Goal: Task Accomplishment & Management: Complete application form

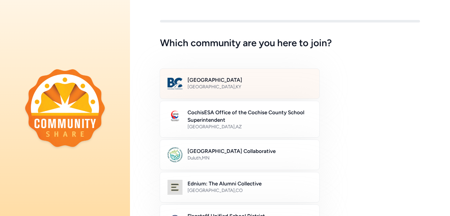
drag, startPoint x: 0, startPoint y: 0, endPoint x: 209, endPoint y: 92, distance: 228.3
click at [210, 92] on div "Bullitt County Public Schools [GEOGRAPHIC_DATA] , [GEOGRAPHIC_DATA]" at bounding box center [240, 83] width 160 height 31
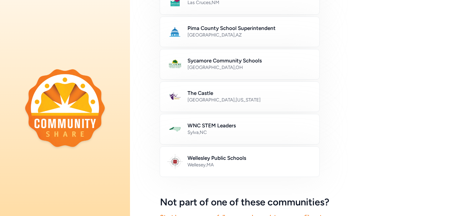
scroll to position [381, 0]
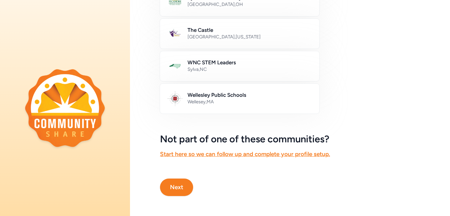
click at [172, 188] on button "Next" at bounding box center [176, 187] width 33 height 17
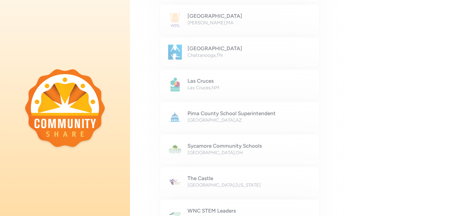
scroll to position [0, 0]
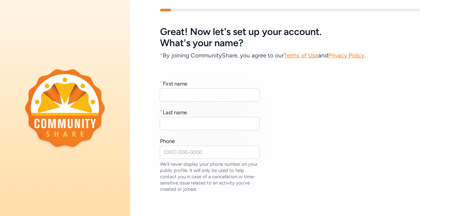
scroll to position [12, 0]
click at [174, 100] on input "text" at bounding box center [210, 94] width 100 height 13
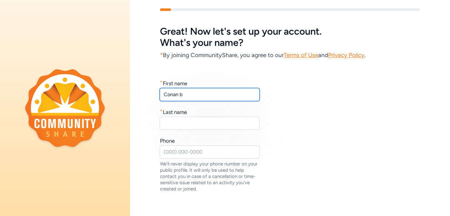
click at [196, 97] on input "Conan b" at bounding box center [210, 94] width 100 height 13
type input "Conan"
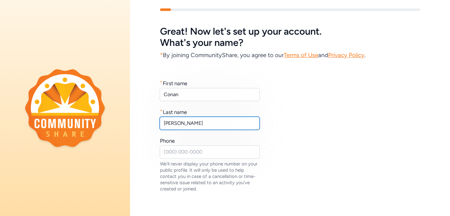
type input "[PERSON_NAME]"
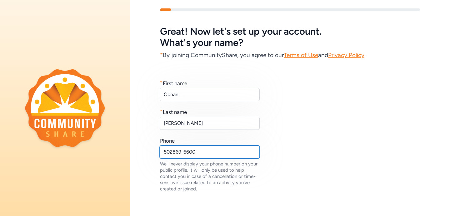
click at [172, 151] on input "502869-6600" at bounding box center [210, 152] width 100 height 13
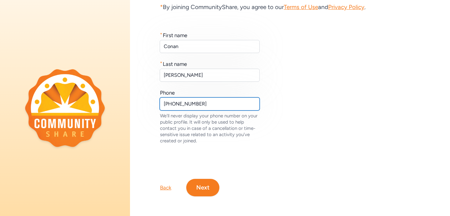
scroll to position [60, 0]
type input "[PHONE_NUMBER]"
click at [207, 185] on button "Next" at bounding box center [202, 187] width 33 height 17
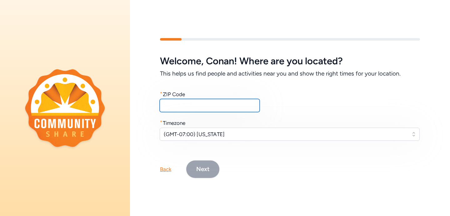
click at [199, 103] on input "text" at bounding box center [210, 105] width 100 height 13
drag, startPoint x: 189, startPoint y: 101, endPoint x: 112, endPoint y: 99, distance: 77.2
click at [112, 99] on div "Welcome , [PERSON_NAME] ! Where are you located? This helps us find people and …" at bounding box center [225, 108] width 450 height 216
click at [178, 105] on input "60105" at bounding box center [210, 105] width 100 height 13
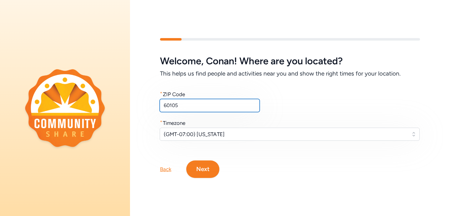
click at [178, 105] on input "60105" at bounding box center [210, 105] width 100 height 13
type input "40165"
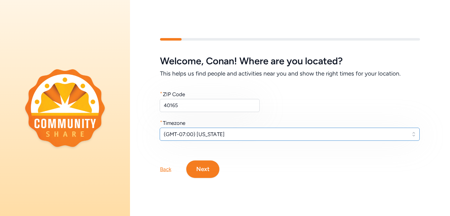
click at [212, 138] on span "(GMT-07:00) [US_STATE]" at bounding box center [285, 134] width 243 height 7
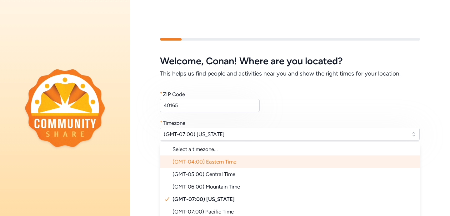
click at [216, 160] on span "(GMT-04:00) Eastern Time" at bounding box center [204, 162] width 64 height 6
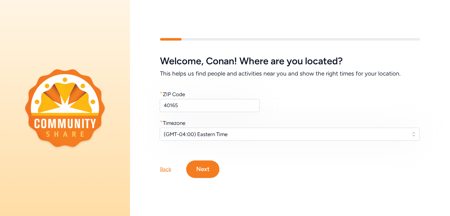
click at [204, 173] on button "Next" at bounding box center [202, 169] width 33 height 17
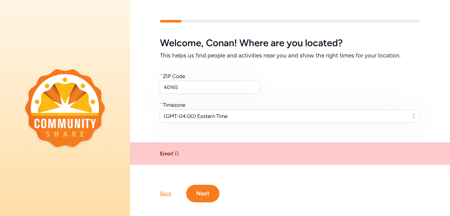
scroll to position [6, 0]
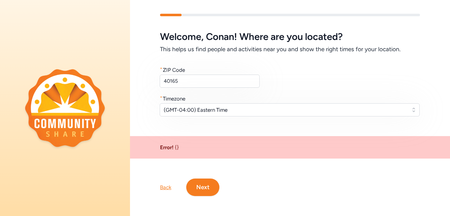
click at [213, 179] on div "Back Next" at bounding box center [290, 177] width 320 height 37
click at [204, 188] on button "Next" at bounding box center [202, 187] width 33 height 17
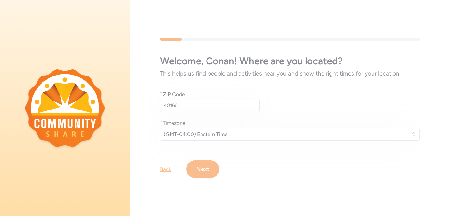
scroll to position [0, 0]
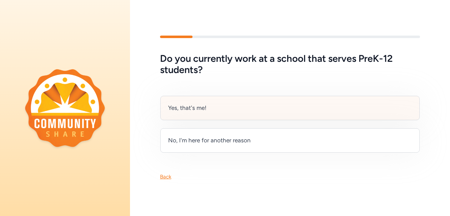
click at [222, 110] on div "Yes, that's me!" at bounding box center [289, 108] width 259 height 24
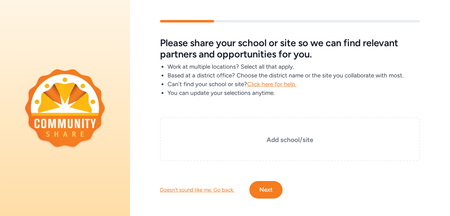
scroll to position [2, 0]
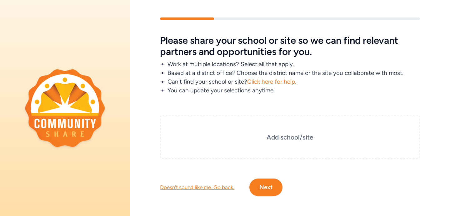
click at [269, 188] on button "Next" at bounding box center [265, 187] width 33 height 17
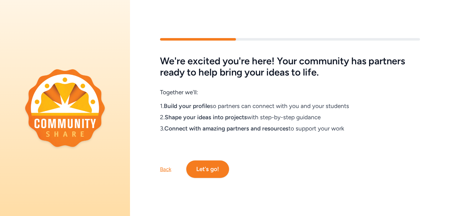
click at [220, 168] on button "Let's go!" at bounding box center [207, 169] width 43 height 17
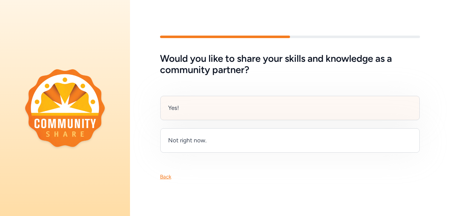
click at [215, 115] on div "Yes!" at bounding box center [289, 108] width 259 height 24
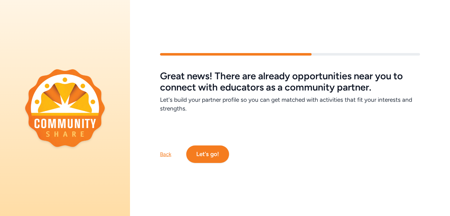
click at [205, 155] on button "Let's go!" at bounding box center [207, 154] width 43 height 17
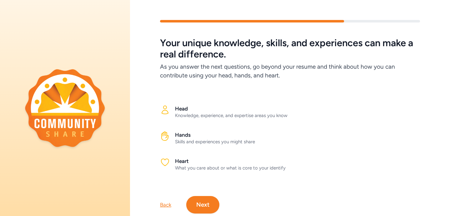
click at [182, 114] on div "Knowledge, experience, and expertise areas you know" at bounding box center [297, 115] width 245 height 6
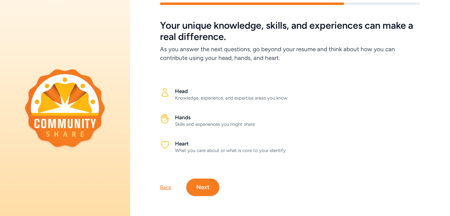
click at [198, 187] on button "Next" at bounding box center [202, 187] width 33 height 17
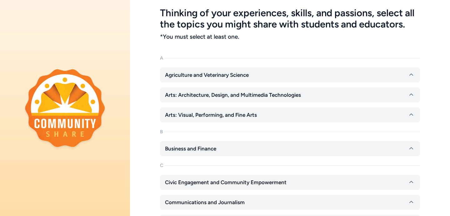
scroll to position [419, 0]
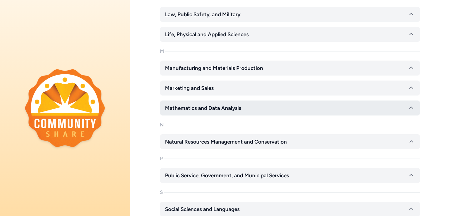
click at [259, 110] on button "Mathematics and Data Analysis" at bounding box center [290, 108] width 260 height 15
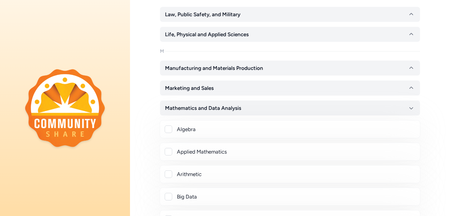
scroll to position [447, 0]
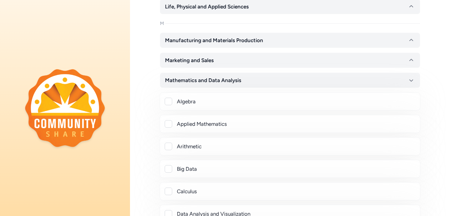
click at [167, 104] on div at bounding box center [168, 101] width 7 height 7
checkbox input "true"
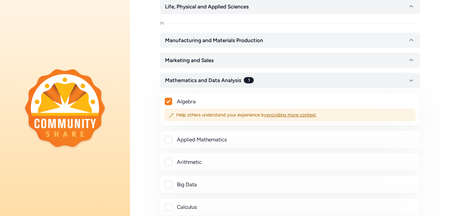
click at [167, 124] on div "Algebra Help others understand your experience by providing more context ." at bounding box center [290, 109] width 261 height 34
click at [170, 135] on div "Applied Mathematics" at bounding box center [290, 140] width 261 height 18
click at [167, 140] on div at bounding box center [168, 139] width 7 height 7
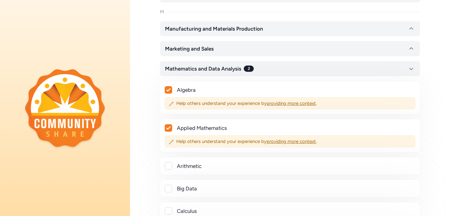
click at [167, 127] on icon at bounding box center [168, 128] width 4 height 4
checkbox input "false"
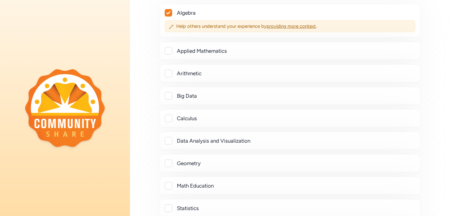
scroll to position [553, 0]
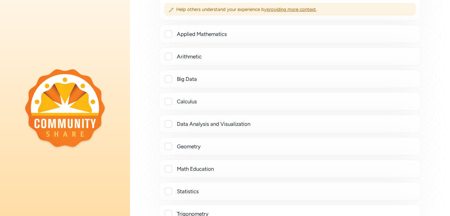
click at [167, 125] on div at bounding box center [168, 123] width 7 height 7
checkbox input "true"
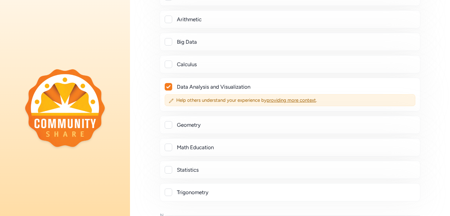
scroll to position [609, 0]
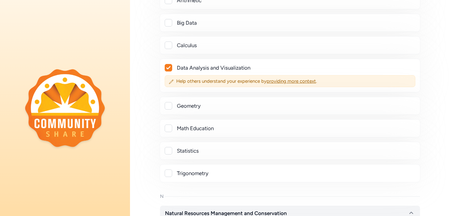
click at [165, 96] on div "Algebra Help others understand your experience by providing more context . Appl…" at bounding box center [290, 56] width 260 height 251
click at [171, 104] on div at bounding box center [168, 105] width 7 height 7
checkbox input "true"
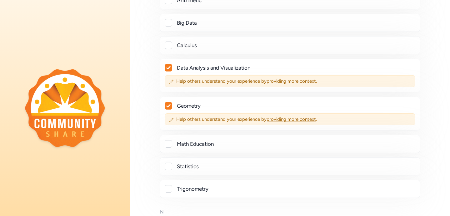
click at [172, 147] on div "Math Education" at bounding box center [290, 143] width 250 height 7
click at [168, 142] on div at bounding box center [168, 143] width 7 height 7
checkbox input "true"
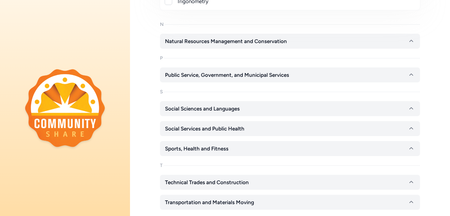
scroll to position [864, 0]
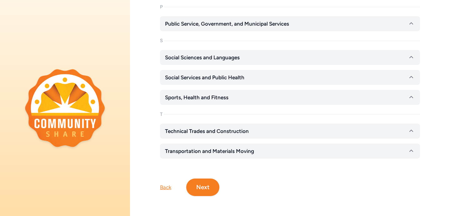
click at [199, 191] on button "Next" at bounding box center [202, 187] width 33 height 17
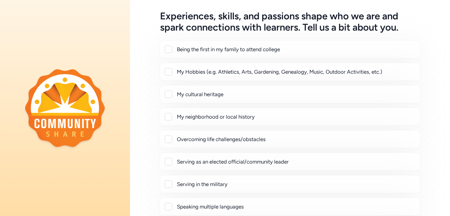
scroll to position [27, 0]
click at [167, 68] on div at bounding box center [168, 71] width 7 height 7
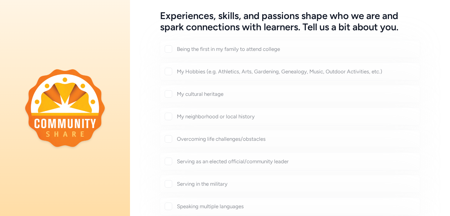
checkbox input "true"
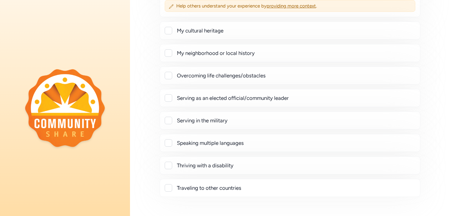
scroll to position [159, 0]
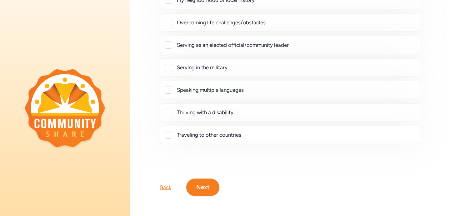
click at [211, 185] on button "Next" at bounding box center [202, 187] width 33 height 17
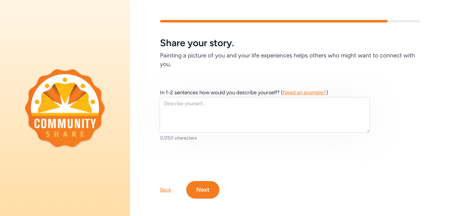
click at [165, 190] on div "Back" at bounding box center [165, 189] width 11 height 7
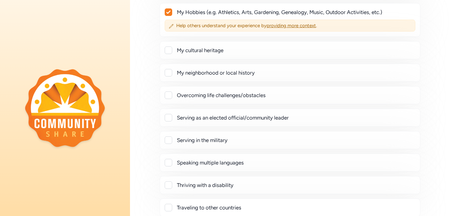
scroll to position [159, 0]
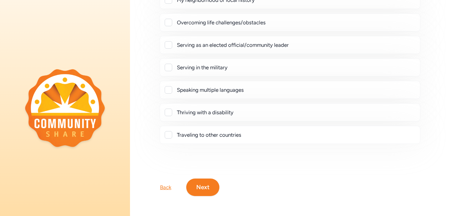
click at [166, 139] on div "Traveling to other countries" at bounding box center [290, 135] width 261 height 18
click at [167, 134] on div at bounding box center [168, 134] width 7 height 7
checkbox input "true"
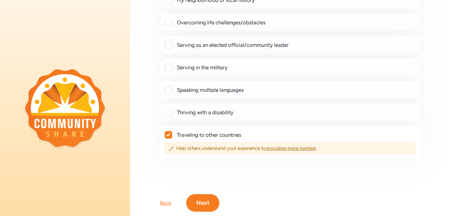
click at [198, 199] on button "Next" at bounding box center [202, 202] width 33 height 17
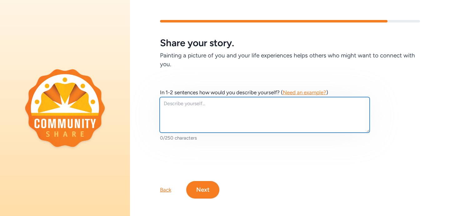
click at [196, 114] on textarea at bounding box center [265, 115] width 210 height 36
click at [262, 102] on textarea "I am an educator and father in [GEOGRAPHIC_DATA] [US_STATE]" at bounding box center [265, 115] width 210 height 36
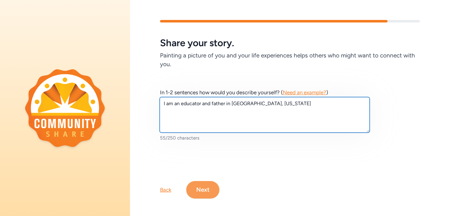
type textarea "I am an educator and father in [GEOGRAPHIC_DATA], [US_STATE]"
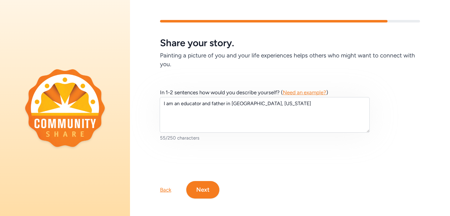
click at [206, 185] on button "Next" at bounding box center [202, 189] width 33 height 17
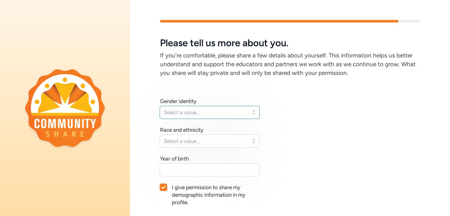
click at [202, 113] on span "Select a value..." at bounding box center [205, 112] width 83 height 7
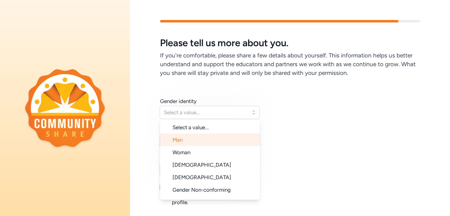
click at [197, 145] on li "Man" at bounding box center [210, 140] width 100 height 12
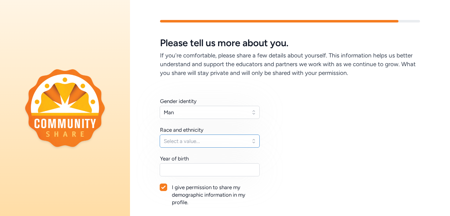
click at [197, 145] on span "Select a value..." at bounding box center [205, 140] width 83 height 7
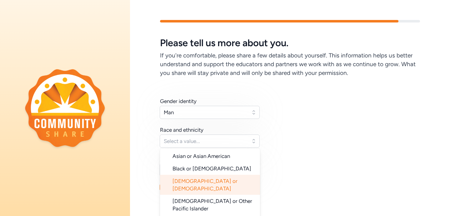
scroll to position [56, 0]
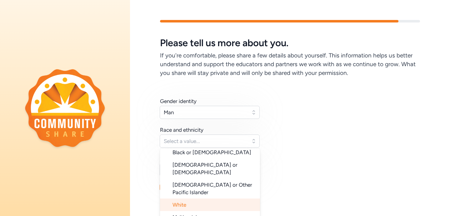
click at [199, 199] on li "White" at bounding box center [210, 205] width 100 height 12
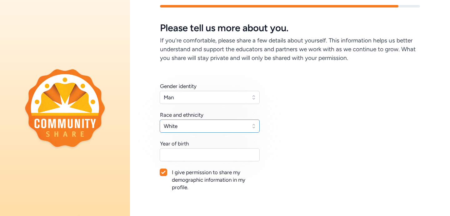
scroll to position [22, 0]
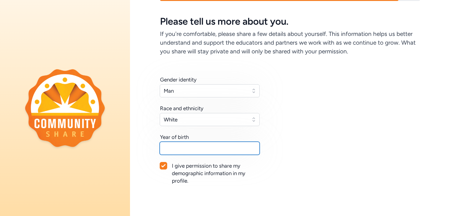
click at [196, 149] on input "text" at bounding box center [210, 148] width 100 height 13
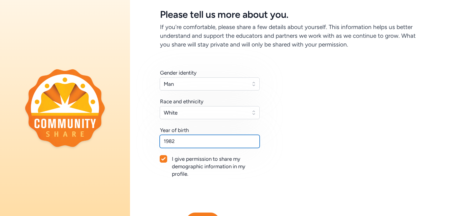
scroll to position [62, 0]
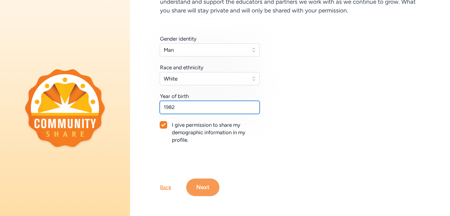
type input "1982"
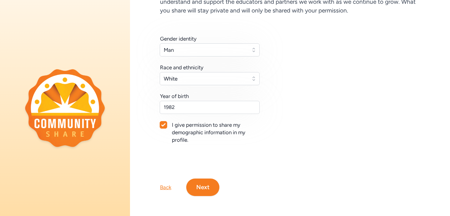
click at [212, 188] on button "Next" at bounding box center [202, 187] width 33 height 17
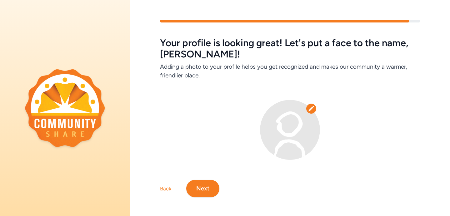
click at [308, 109] on icon at bounding box center [311, 109] width 6 height 6
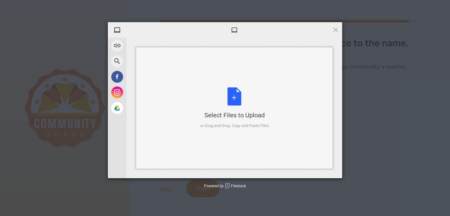
click at [237, 102] on div "Select Files to Upload or Drag and Drop, Copy and Paste Files" at bounding box center [234, 108] width 68 height 42
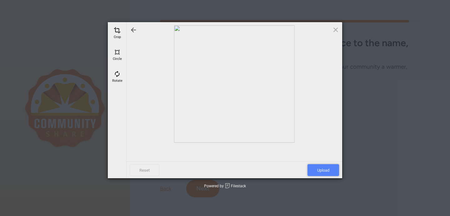
click at [323, 172] on span "Upload" at bounding box center [323, 170] width 32 height 12
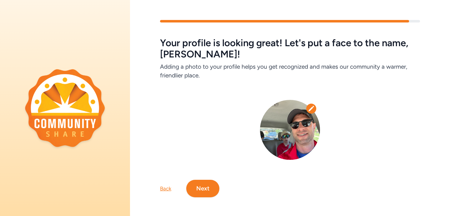
click at [207, 187] on button "Next" at bounding box center [202, 188] width 33 height 17
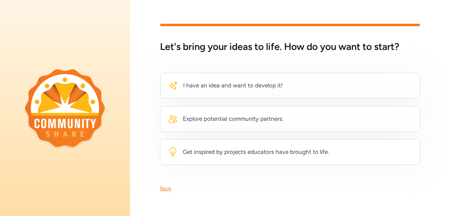
click at [168, 190] on div "Back" at bounding box center [165, 188] width 11 height 7
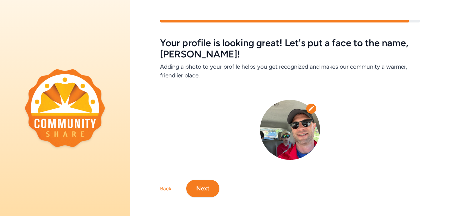
click at [212, 191] on button "Next" at bounding box center [202, 188] width 33 height 17
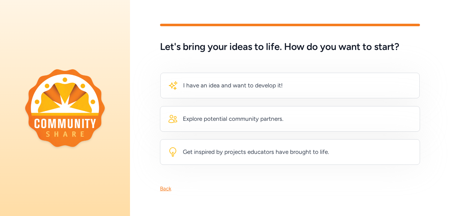
click at [239, 105] on div "I have an idea and want to develop it! Explore potential community partners. Ge…" at bounding box center [290, 118] width 260 height 92
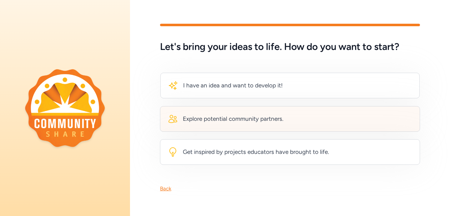
click at [237, 114] on div "Explore potential community partners." at bounding box center [226, 119] width 116 height 10
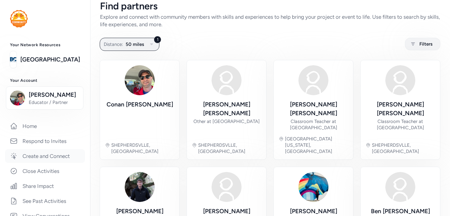
click at [66, 161] on link "Create and Connect" at bounding box center [45, 156] width 80 height 14
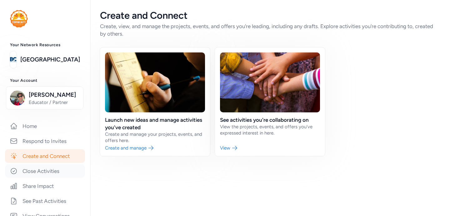
click at [61, 171] on link "Close Activities" at bounding box center [45, 171] width 80 height 14
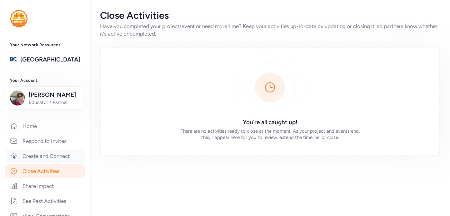
click at [57, 159] on link "Create and Connect" at bounding box center [45, 156] width 80 height 14
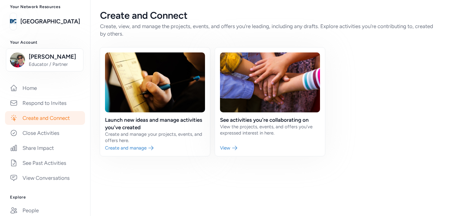
scroll to position [49, 0]
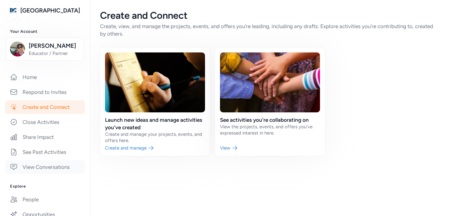
click at [58, 171] on link "View Conversations" at bounding box center [45, 167] width 80 height 14
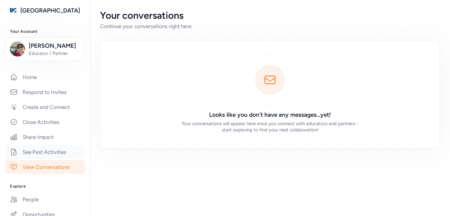
click at [47, 153] on link "See Past Activities" at bounding box center [45, 152] width 80 height 14
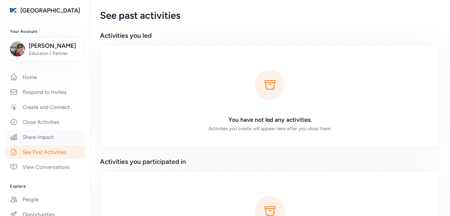
click at [44, 140] on link "Share Impact" at bounding box center [45, 137] width 80 height 14
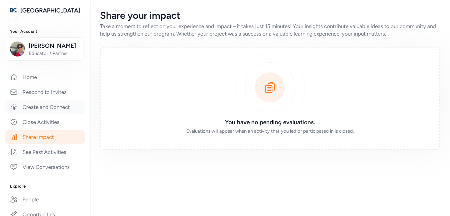
click at [41, 107] on link "Create and Connect" at bounding box center [45, 107] width 80 height 14
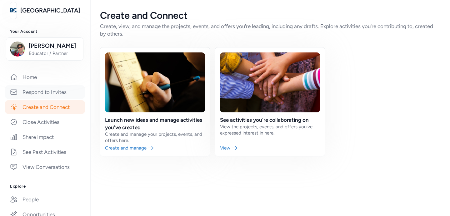
click at [39, 95] on link "Respond to Invites" at bounding box center [45, 92] width 80 height 14
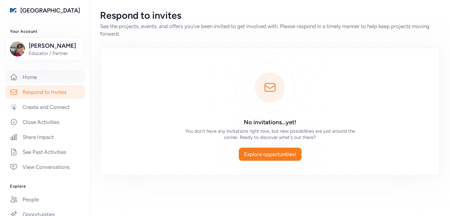
click at [37, 82] on link "Home" at bounding box center [45, 77] width 80 height 14
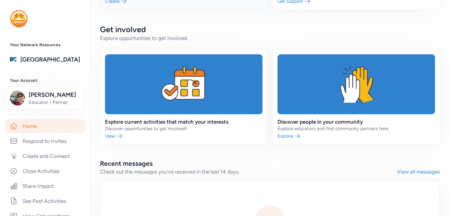
scroll to position [131, 0]
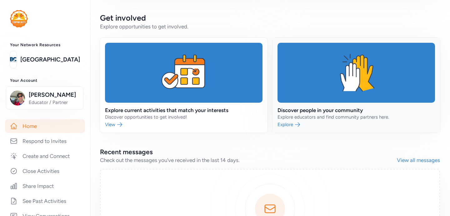
click at [300, 114] on link at bounding box center [355, 85] width 167 height 95
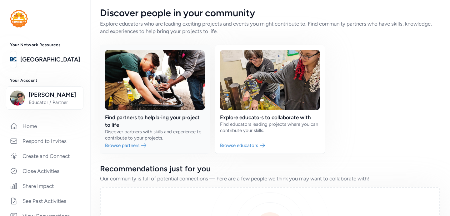
click at [164, 110] on link at bounding box center [155, 99] width 110 height 109
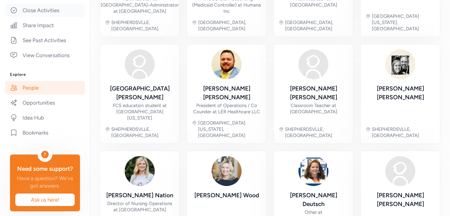
scroll to position [167, 0]
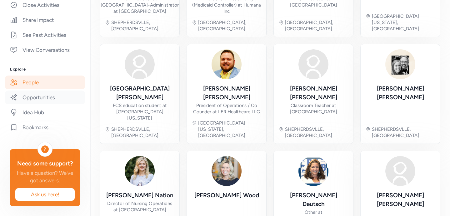
click at [34, 93] on link "Opportunities" at bounding box center [45, 98] width 80 height 14
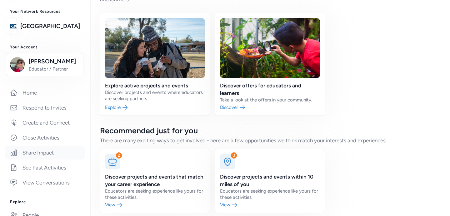
scroll to position [51, 0]
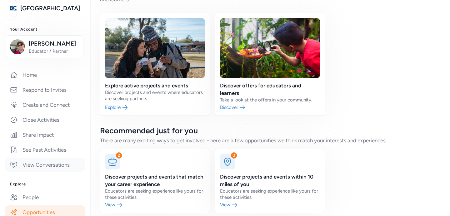
click at [51, 166] on link "View Conversations" at bounding box center [45, 165] width 80 height 14
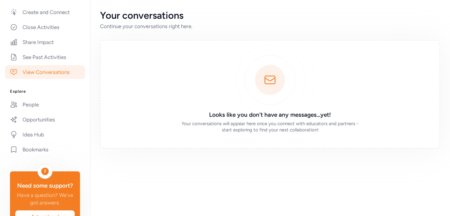
scroll to position [167, 0]
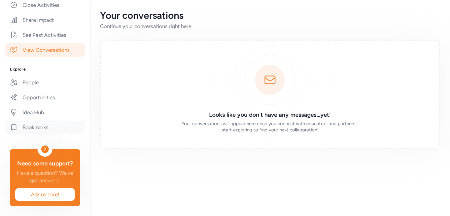
click at [40, 127] on link "Bookmarks" at bounding box center [45, 128] width 80 height 14
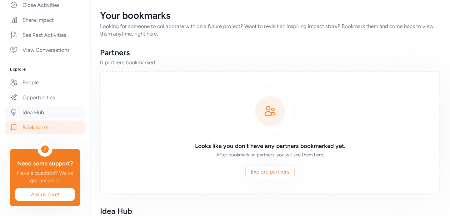
click at [38, 112] on link "Idea Hub" at bounding box center [45, 113] width 80 height 14
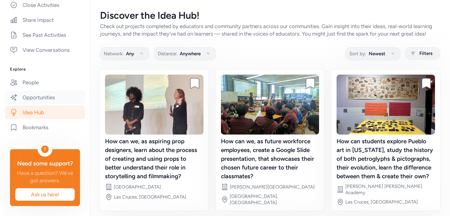
click at [37, 94] on link "Opportunities" at bounding box center [45, 98] width 80 height 14
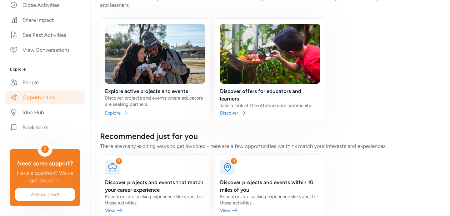
scroll to position [41, 0]
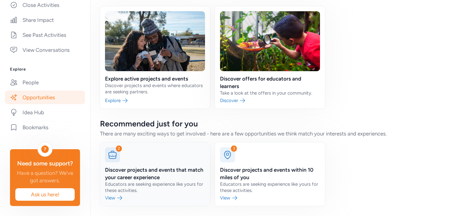
click at [124, 153] on link at bounding box center [155, 174] width 110 height 64
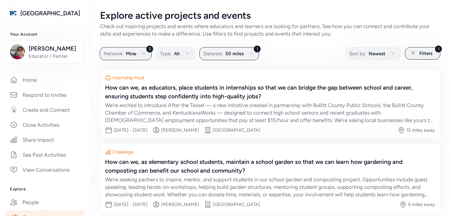
scroll to position [37, 0]
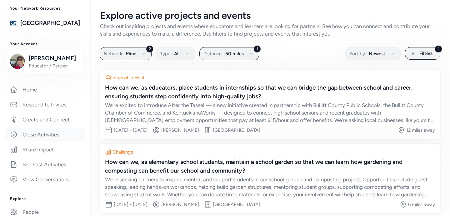
click at [50, 137] on link "Close Activities" at bounding box center [45, 135] width 80 height 14
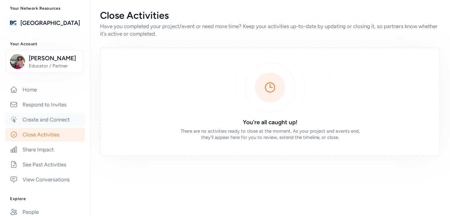
click at [44, 121] on link "Create and Connect" at bounding box center [45, 120] width 80 height 14
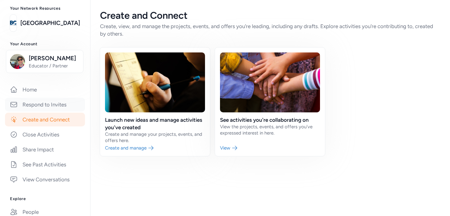
click at [36, 99] on link "Respond to Invites" at bounding box center [45, 105] width 80 height 14
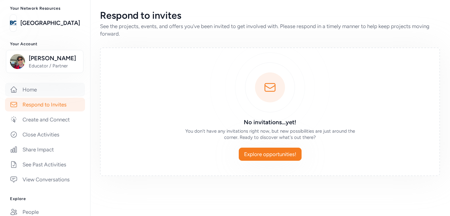
scroll to position [37, 0]
click at [36, 92] on link "Home" at bounding box center [45, 89] width 80 height 14
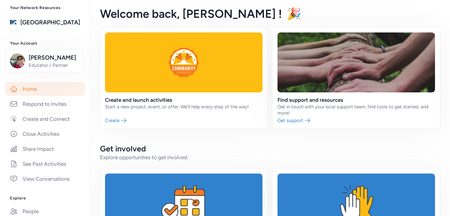
click at [36, 92] on link "Home" at bounding box center [45, 89] width 80 height 14
click at [115, 117] on link at bounding box center [183, 77] width 167 height 101
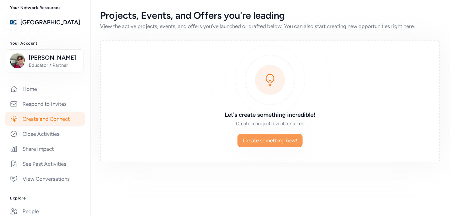
click at [255, 142] on span "Create something new!" at bounding box center [270, 140] width 54 height 7
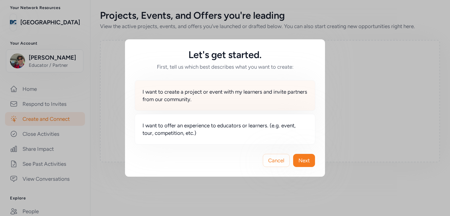
click at [227, 97] on span "I want to create a project or event with my learners and invite partners from o…" at bounding box center [224, 95] width 165 height 15
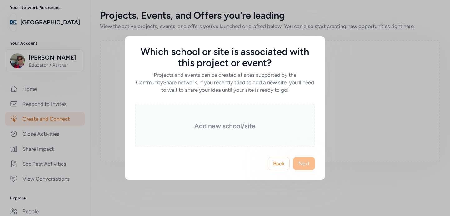
click at [258, 132] on div "Add new school/site" at bounding box center [225, 126] width 180 height 44
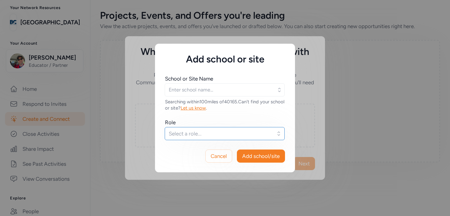
click at [249, 133] on span "Select a role..." at bounding box center [220, 133] width 103 height 7
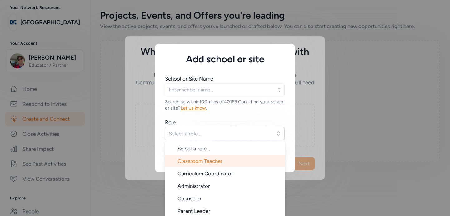
click at [232, 165] on li "Classroom Teacher" at bounding box center [225, 161] width 120 height 12
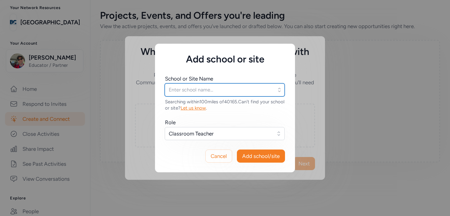
click at [218, 91] on input "text" at bounding box center [225, 89] width 120 height 13
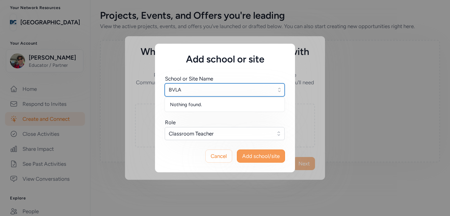
type input "BVLA"
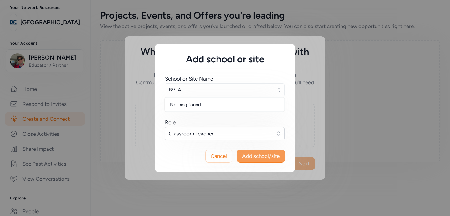
click at [255, 157] on span "Add school/site" at bounding box center [260, 155] width 37 height 7
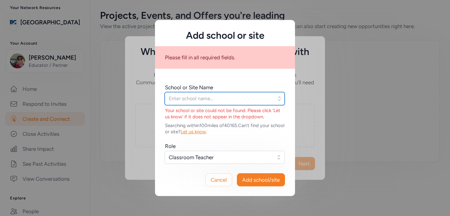
click at [223, 96] on input "text" at bounding box center [225, 98] width 120 height 13
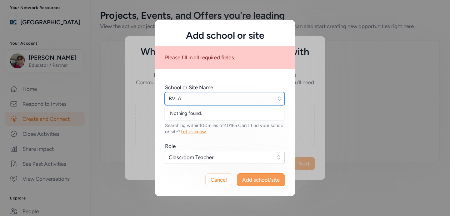
type input "BVLA"
click at [253, 179] on span "Add school/site" at bounding box center [260, 179] width 37 height 7
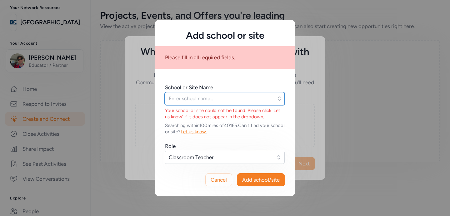
click at [222, 101] on input "text" at bounding box center [225, 98] width 120 height 13
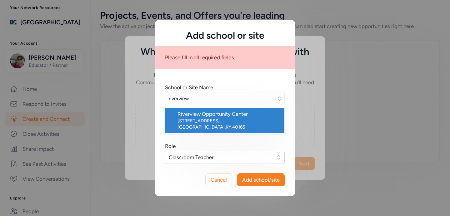
click at [216, 119] on div "[STREET_ADDRESS]" at bounding box center [228, 124] width 102 height 12
type input "Riverview Opportunity Center"
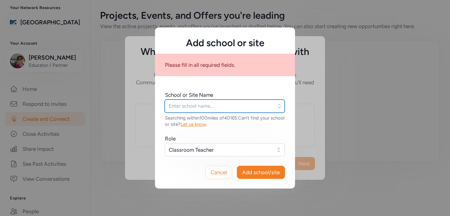
type input "Riverview Opportunity Center"
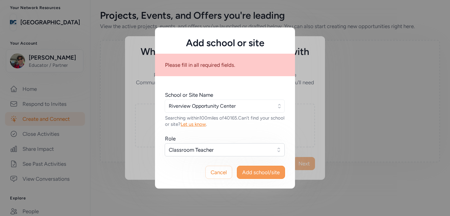
click at [254, 170] on span "Add school/site" at bounding box center [260, 172] width 37 height 7
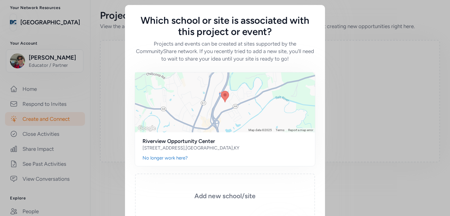
scroll to position [39, 0]
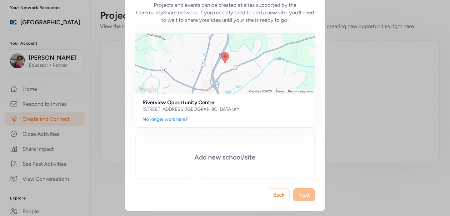
click at [308, 194] on span "Next" at bounding box center [303, 194] width 11 height 7
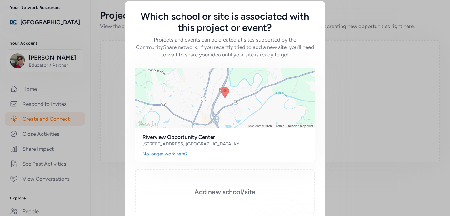
scroll to position [0, 0]
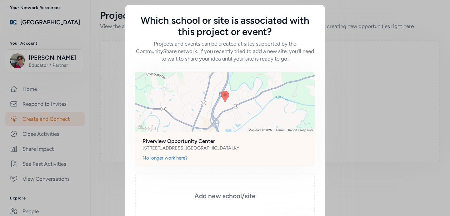
click at [212, 93] on div at bounding box center [225, 102] width 180 height 60
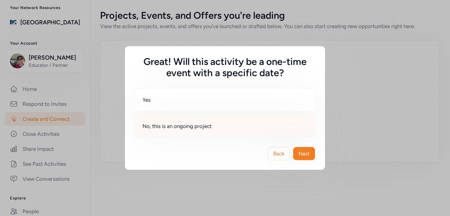
click at [224, 127] on div "No, this is an ongoing project" at bounding box center [225, 126] width 181 height 23
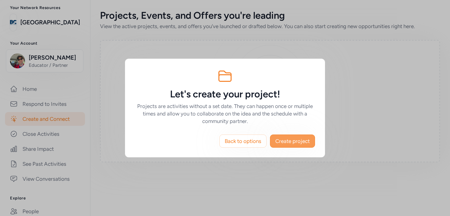
click at [293, 137] on button "Create project" at bounding box center [292, 141] width 45 height 13
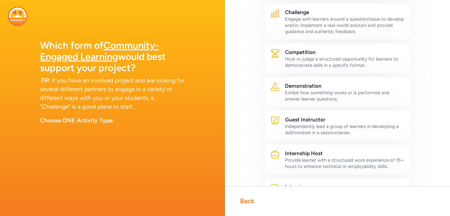
scroll to position [78, 0]
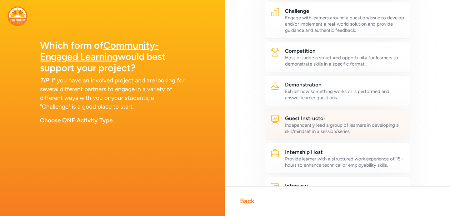
click at [317, 128] on div "Independently lead a group of learners in developing a skill/mindset in a sessi…" at bounding box center [345, 128] width 120 height 12
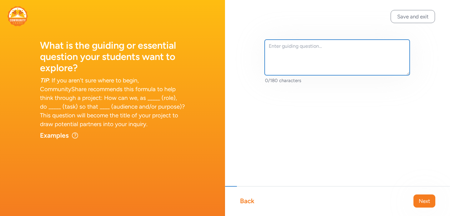
click at [299, 58] on textarea at bounding box center [337, 58] width 145 height 36
click at [291, 59] on textarea "Looking for people who work in: Human Resources/Staffing Insurance Financial Ma…" at bounding box center [337, 58] width 145 height 36
click at [298, 70] on textarea "Looking for people who work in: Human Resources/Staffing Insurance Financial Ma…" at bounding box center [337, 58] width 145 height 36
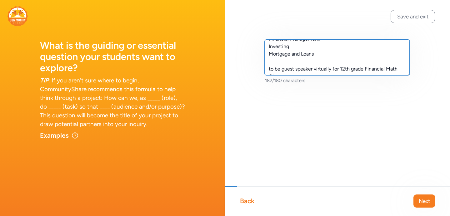
scroll to position [42, 0]
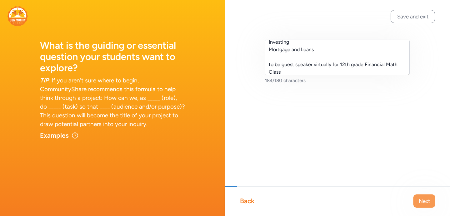
click at [423, 199] on span "Next" at bounding box center [424, 200] width 11 height 7
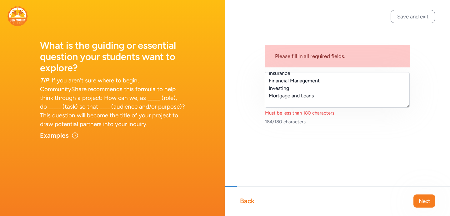
scroll to position [0, 0]
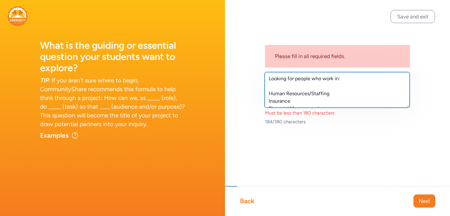
click at [319, 82] on textarea "Looking for people who work in: Human Resources/Staffing Insurance Financial Ma…" at bounding box center [337, 90] width 145 height 36
click at [316, 91] on textarea "Looking for people who work in: Human Resources/Staffing Insurance Financial Ma…" at bounding box center [337, 90] width 145 height 36
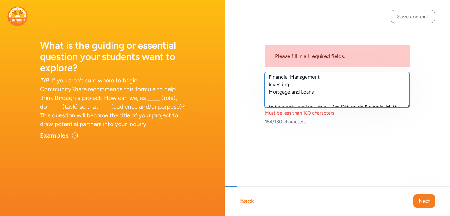
scroll to position [30, 0]
drag, startPoint x: 321, startPoint y: 92, endPoint x: 267, endPoint y: 89, distance: 54.4
click at [267, 89] on textarea "Looking for people who work in: Human Resources/Staffing Insurance Financial Ma…" at bounding box center [337, 90] width 145 height 36
click at [277, 95] on textarea "Looking for people who work in: Human Resources/Staffing Insurance Financial Ma…" at bounding box center [337, 90] width 145 height 36
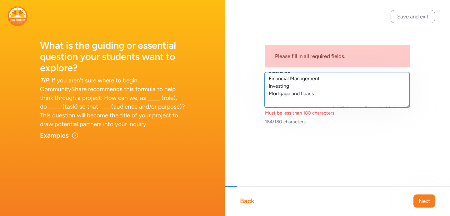
click at [277, 95] on textarea "Looking for people who work in: Human Resources/Staffing Insurance Financial Ma…" at bounding box center [337, 90] width 145 height 36
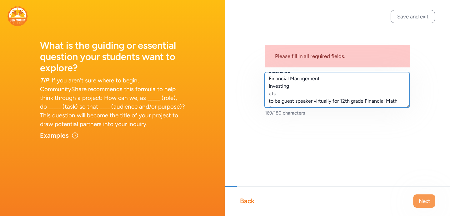
type textarea "Looking for people who work in: Human Resources/Staffing Insurance Financial Ma…"
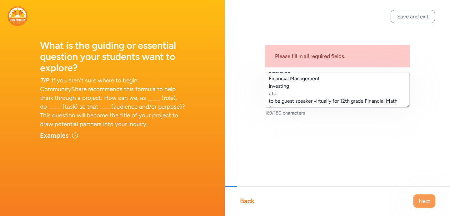
click at [428, 199] on span "Next" at bounding box center [424, 200] width 11 height 7
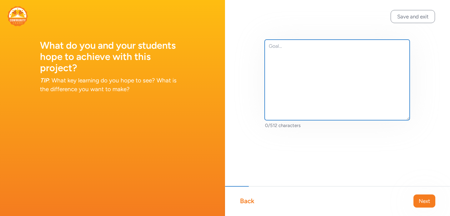
click at [322, 86] on textarea at bounding box center [337, 80] width 145 height 81
type textarea "Have a good Guest Speaker base for my seniors"
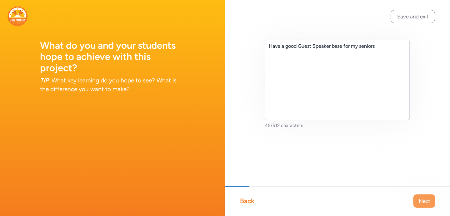
click at [425, 204] on span "Next" at bounding box center [424, 200] width 11 height 7
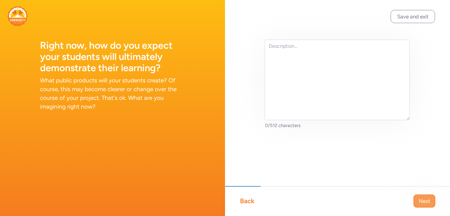
click at [426, 200] on span "Next" at bounding box center [424, 200] width 11 height 7
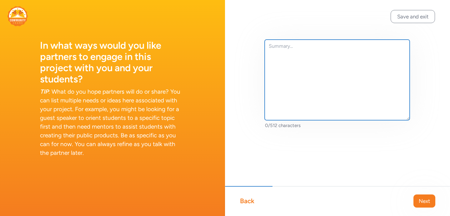
click at [280, 50] on textarea at bounding box center [337, 80] width 145 height 81
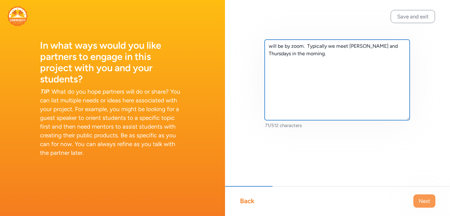
type textarea "will be by zoom. Typically we meet [PERSON_NAME] and Thursdays in the morning."
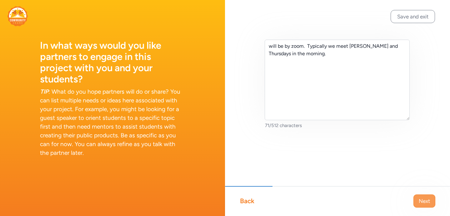
click at [418, 197] on button "Next" at bounding box center [424, 201] width 22 height 13
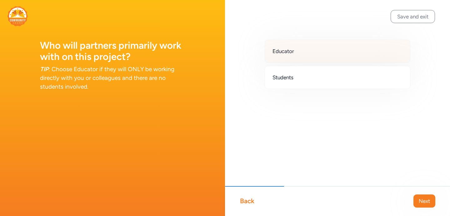
click at [326, 55] on div "Educator" at bounding box center [338, 51] width 146 height 23
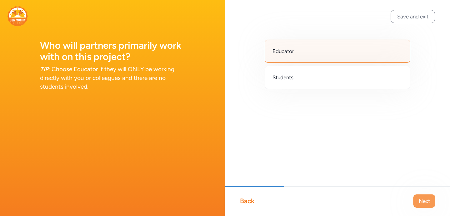
click at [427, 198] on span "Next" at bounding box center [424, 200] width 11 height 7
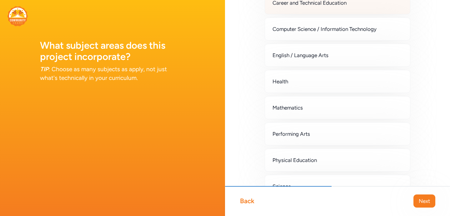
scroll to position [95, 0]
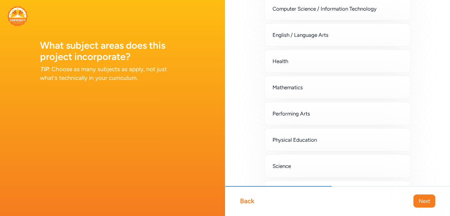
click at [351, 79] on div "Mathematics" at bounding box center [338, 87] width 146 height 23
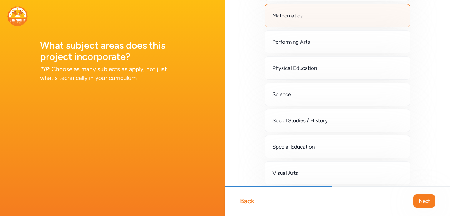
scroll to position [221, 0]
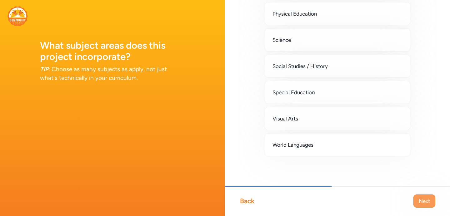
click at [429, 204] on span "Next" at bounding box center [424, 200] width 11 height 7
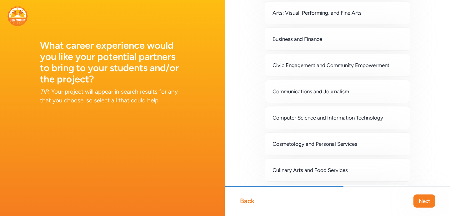
scroll to position [90, 0]
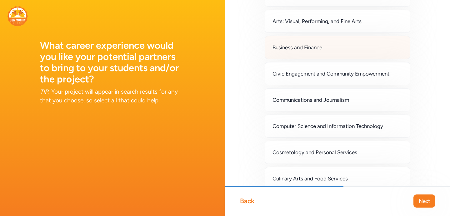
click at [353, 49] on div "Business and Finance" at bounding box center [338, 47] width 146 height 23
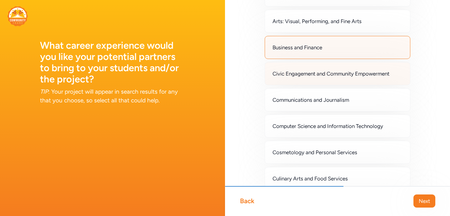
click at [362, 77] on span "Civic Engagement and Community Empowerment" at bounding box center [330, 73] width 117 height 7
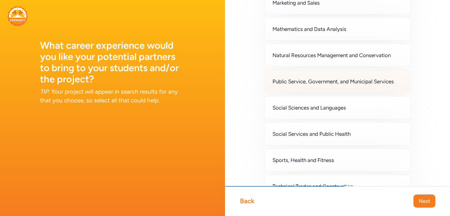
scroll to position [483, 0]
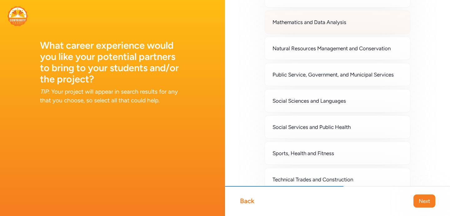
click at [340, 13] on div "Mathematics and Data Analysis" at bounding box center [338, 22] width 146 height 23
click at [433, 210] on div "Back Next" at bounding box center [337, 201] width 225 height 30
click at [433, 202] on button "Next" at bounding box center [424, 201] width 22 height 13
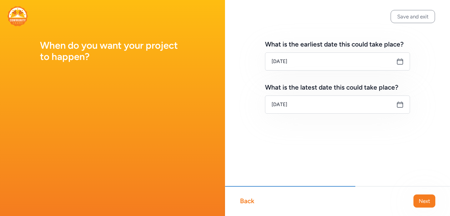
click at [403, 107] on icon at bounding box center [399, 104] width 7 height 7
click at [401, 105] on icon at bounding box center [399, 104] width 7 height 7
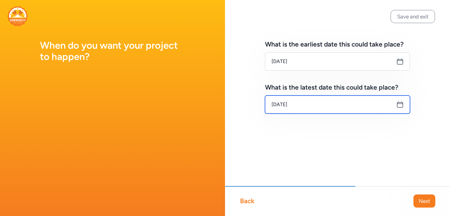
click at [395, 104] on input "[DATE]" at bounding box center [337, 105] width 145 height 18
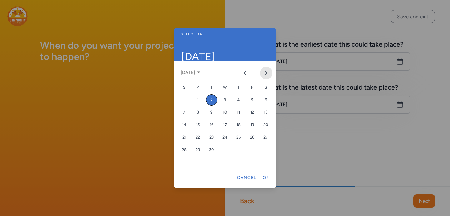
click at [270, 73] on button "Next month" at bounding box center [266, 73] width 12 height 12
click at [266, 72] on icon "Next month" at bounding box center [267, 73] width 2 height 3
click at [226, 114] on div "10" at bounding box center [224, 112] width 11 height 11
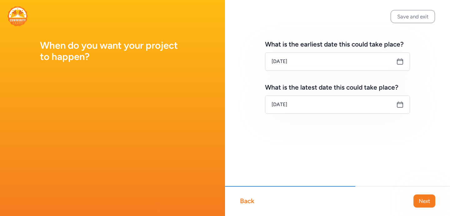
click at [411, 197] on div "Back Next" at bounding box center [337, 201] width 225 height 30
click at [422, 197] on span "Next" at bounding box center [424, 200] width 11 height 7
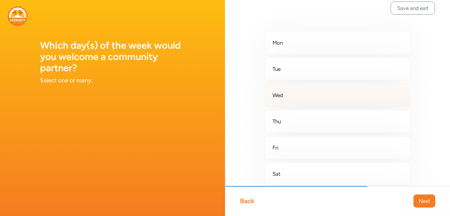
scroll to position [9, 0]
click at [326, 86] on div "Wed" at bounding box center [338, 94] width 146 height 23
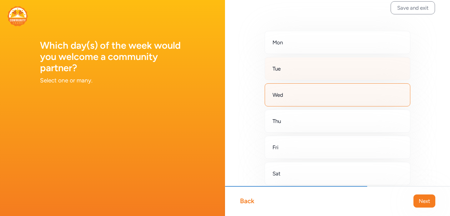
click at [327, 73] on div "Tue" at bounding box center [338, 68] width 146 height 23
click at [321, 95] on div "Wed" at bounding box center [338, 94] width 146 height 23
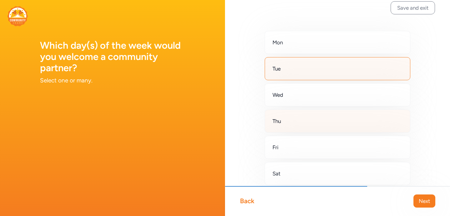
click at [321, 132] on div "Thu" at bounding box center [338, 121] width 146 height 23
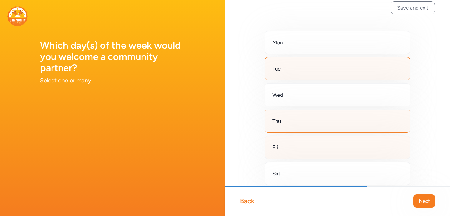
click at [342, 150] on div "Fri" at bounding box center [338, 147] width 146 height 23
click at [425, 201] on span "Next" at bounding box center [424, 200] width 11 height 7
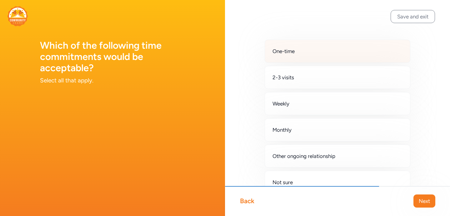
click at [349, 57] on div "One-time" at bounding box center [338, 51] width 146 height 23
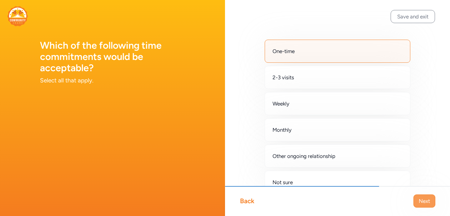
click at [425, 197] on span "Next" at bounding box center [424, 200] width 11 height 7
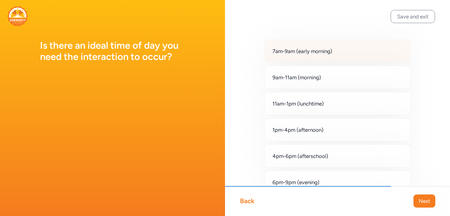
click at [354, 50] on div "7am-9am (early morning)" at bounding box center [338, 51] width 146 height 23
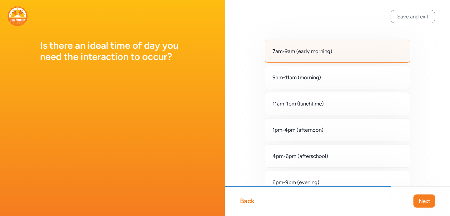
click at [420, 194] on div "Back Next" at bounding box center [337, 201] width 225 height 30
click at [420, 199] on span "Next" at bounding box center [424, 200] width 11 height 7
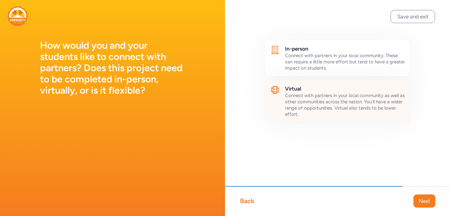
click at [350, 103] on span "Connect with partners in your local community as well as other communities acro…" at bounding box center [345, 105] width 120 height 24
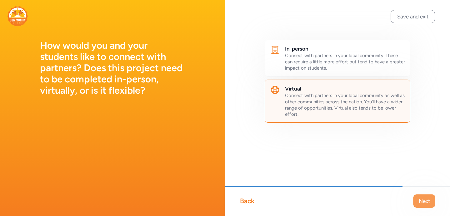
click at [420, 200] on span "Next" at bounding box center [424, 200] width 11 height 7
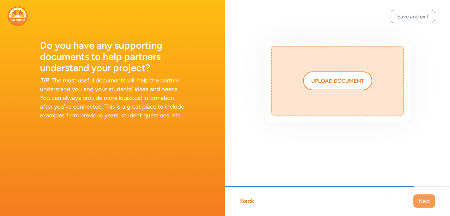
click at [430, 198] on button "Next" at bounding box center [424, 201] width 22 height 13
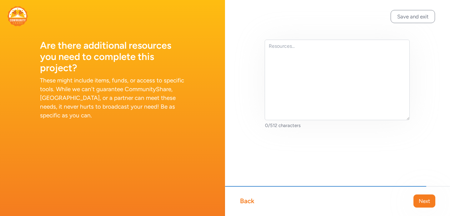
click at [430, 198] on button "Next" at bounding box center [424, 201] width 22 height 13
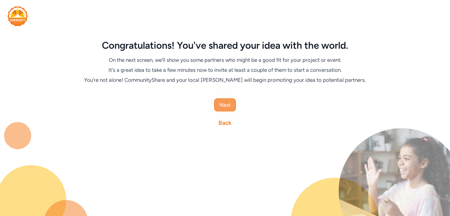
click at [228, 100] on button "Next" at bounding box center [225, 104] width 22 height 13
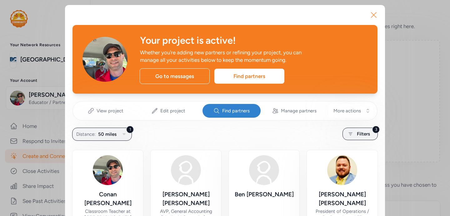
click at [375, 14] on icon "button" at bounding box center [374, 15] width 10 height 10
